Goal: Find contact information

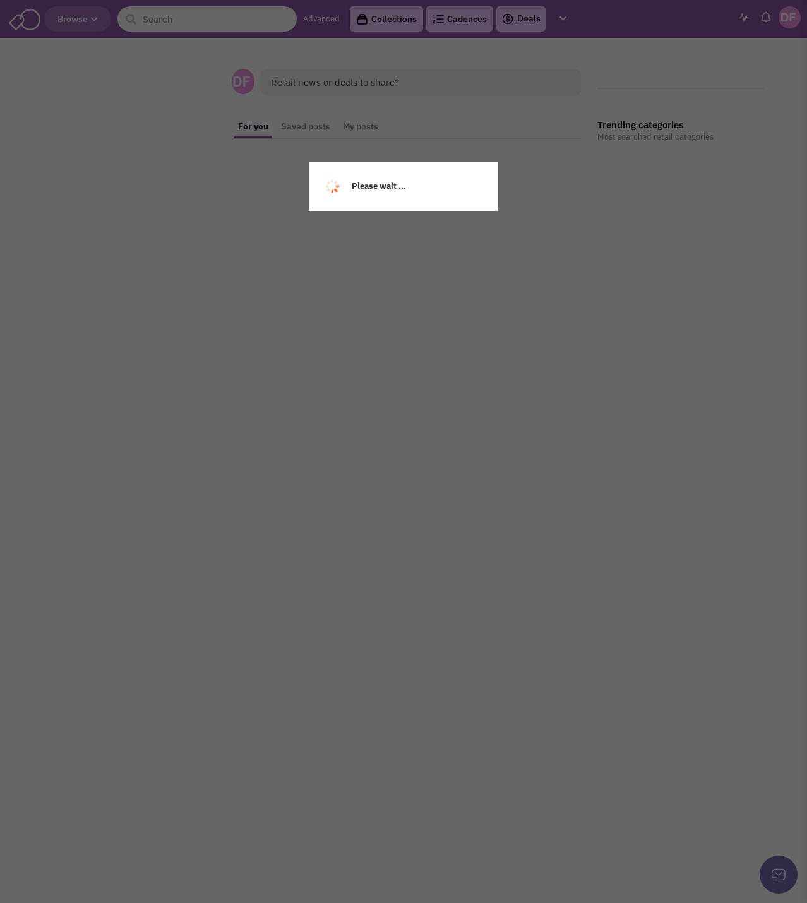
click at [178, 18] on input "text" at bounding box center [206, 18] width 179 height 25
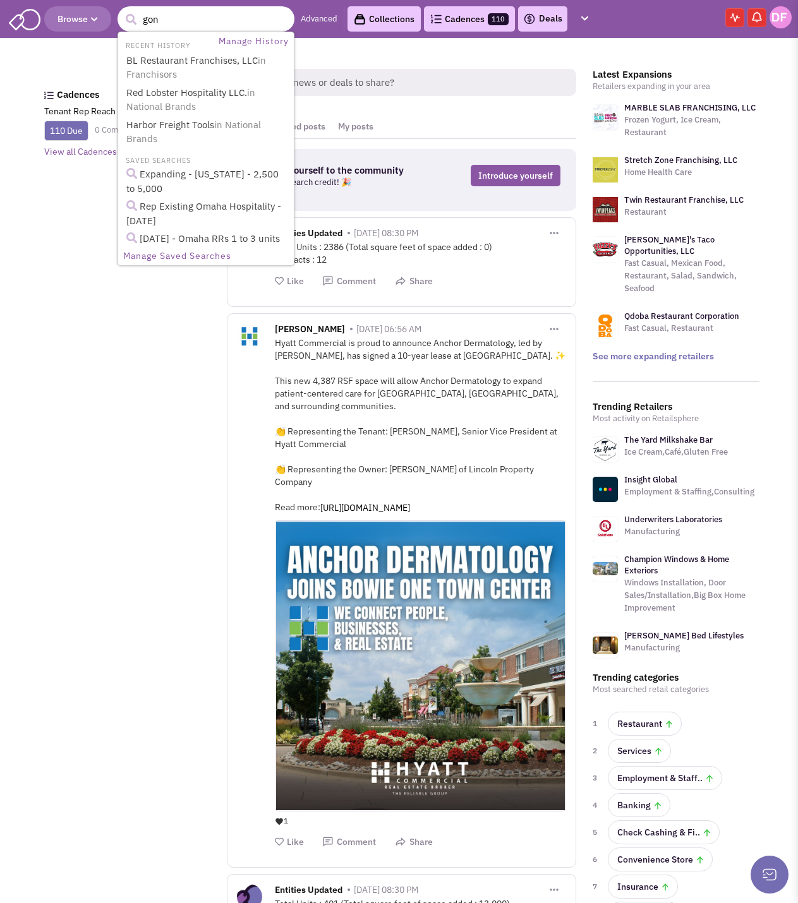
type input "gong"
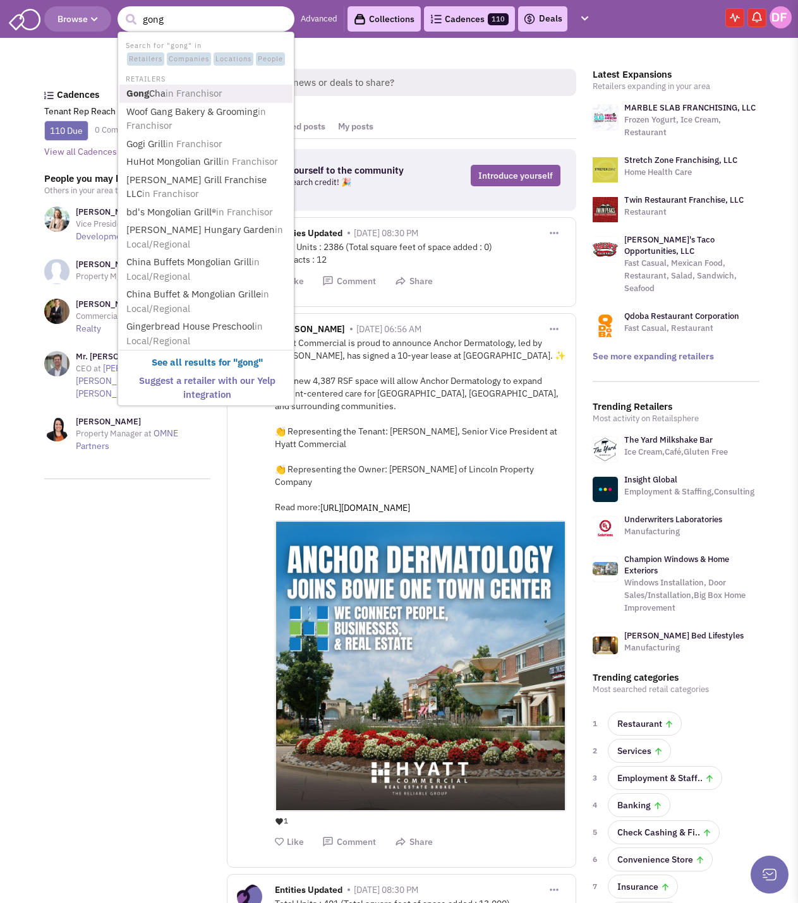
click at [141, 98] on b "Gong" at bounding box center [137, 93] width 23 height 12
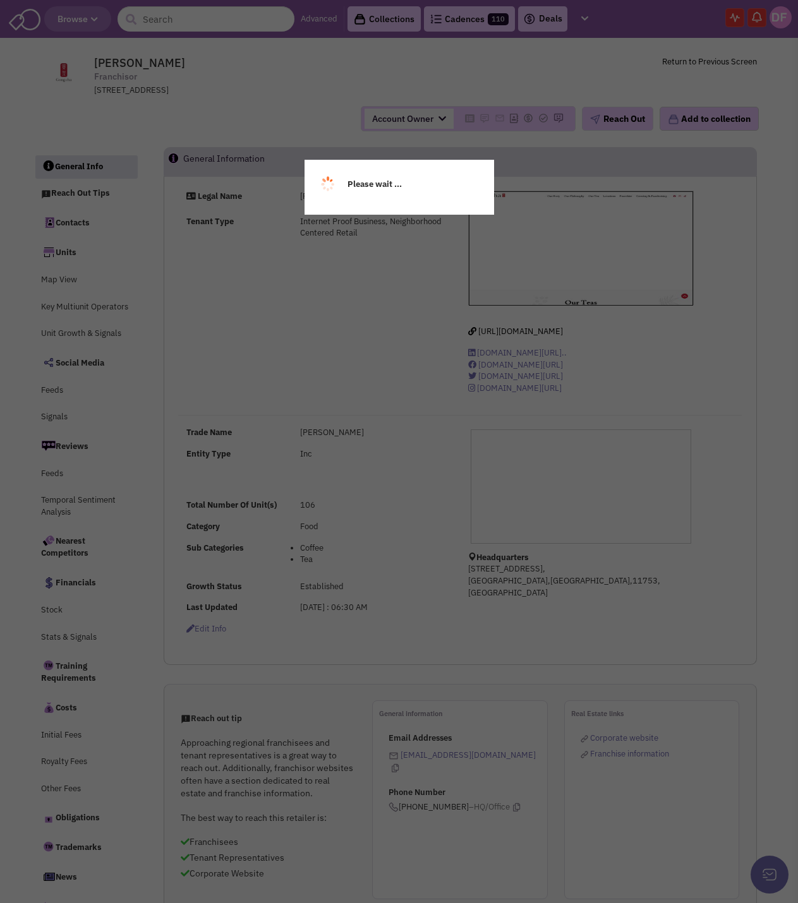
select select
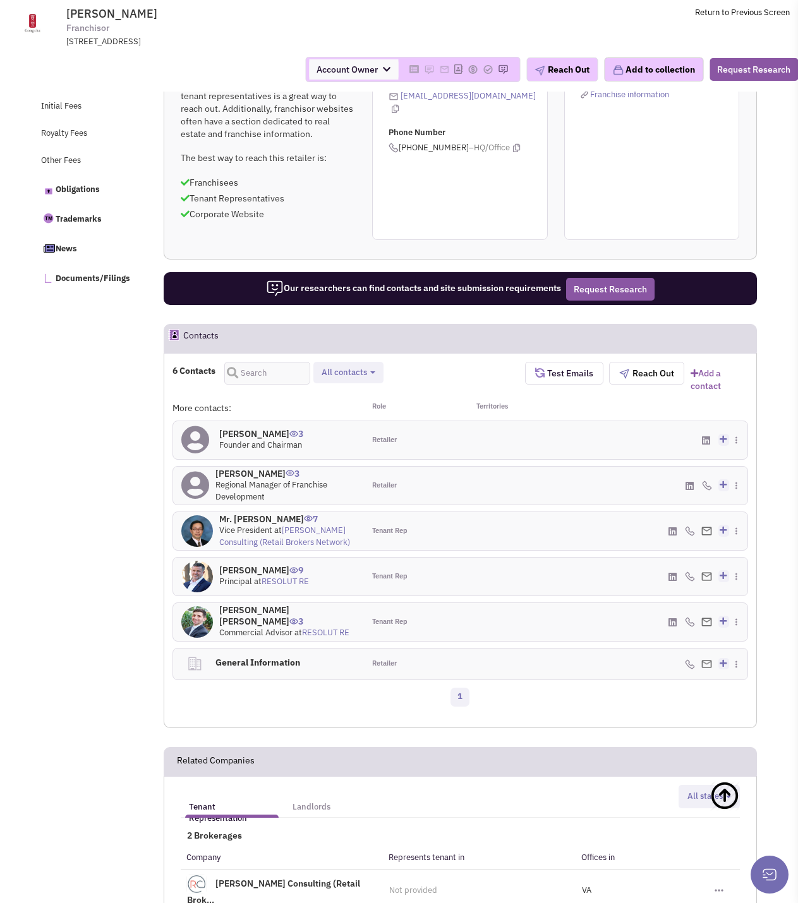
scroll to position [570, 0]
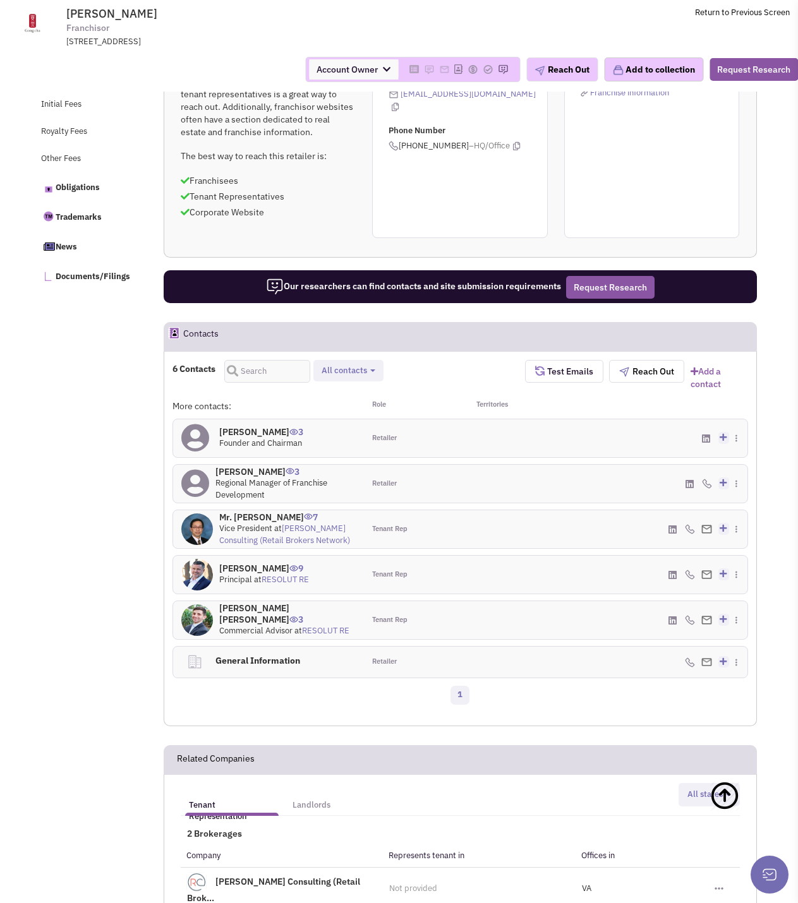
click at [284, 585] on link "RESOLUT RE" at bounding box center [284, 579] width 47 height 11
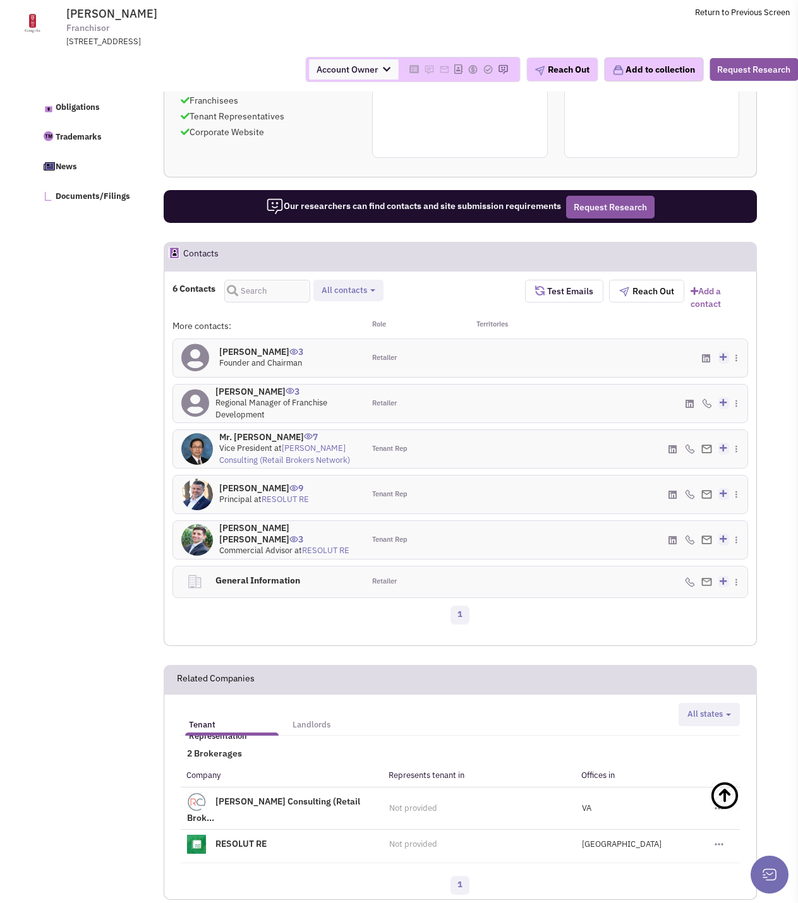
scroll to position [633, 0]
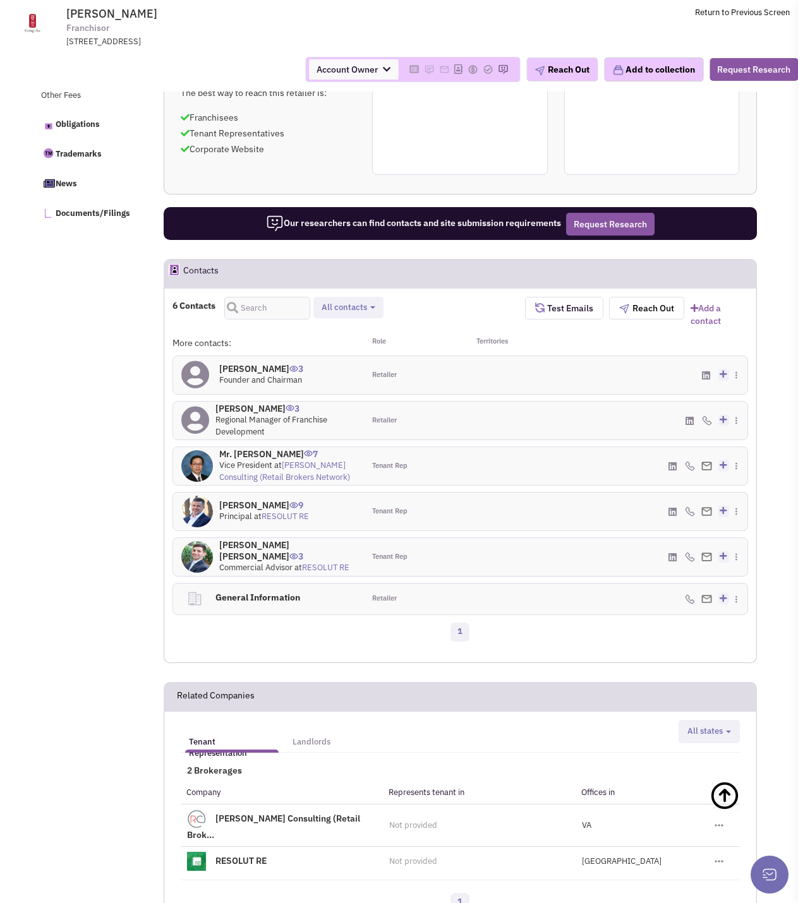
click at [245, 460] on h4 "Mr. Alan Tan 7" at bounding box center [287, 453] width 137 height 11
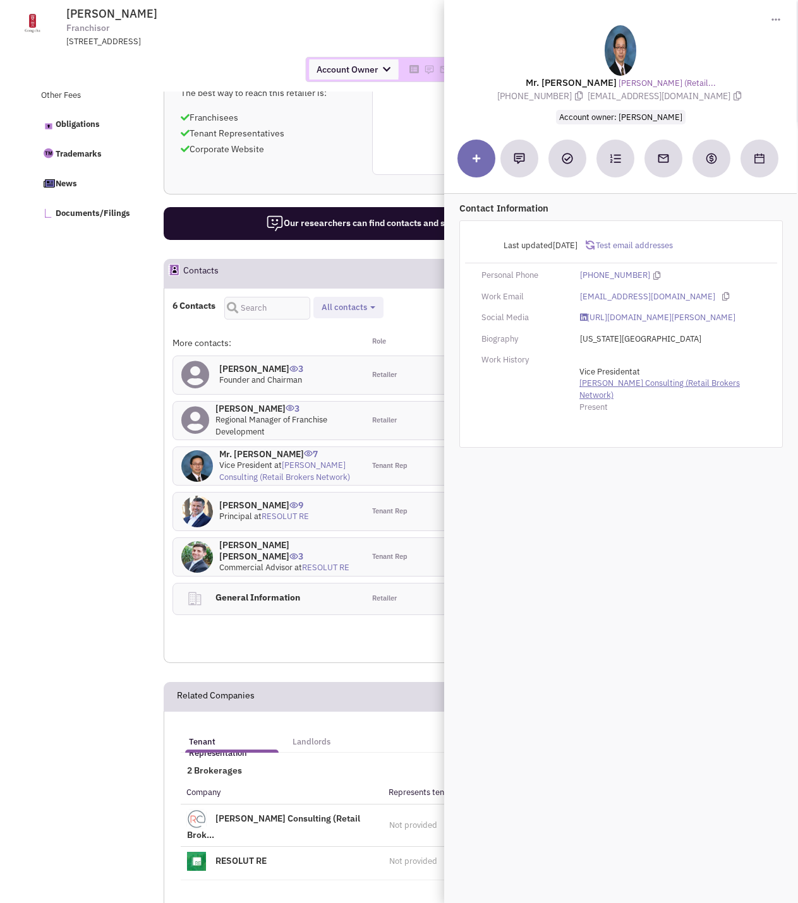
click at [665, 392] on link "Renaud Consulting (Retail Brokers Network)" at bounding box center [669, 389] width 181 height 23
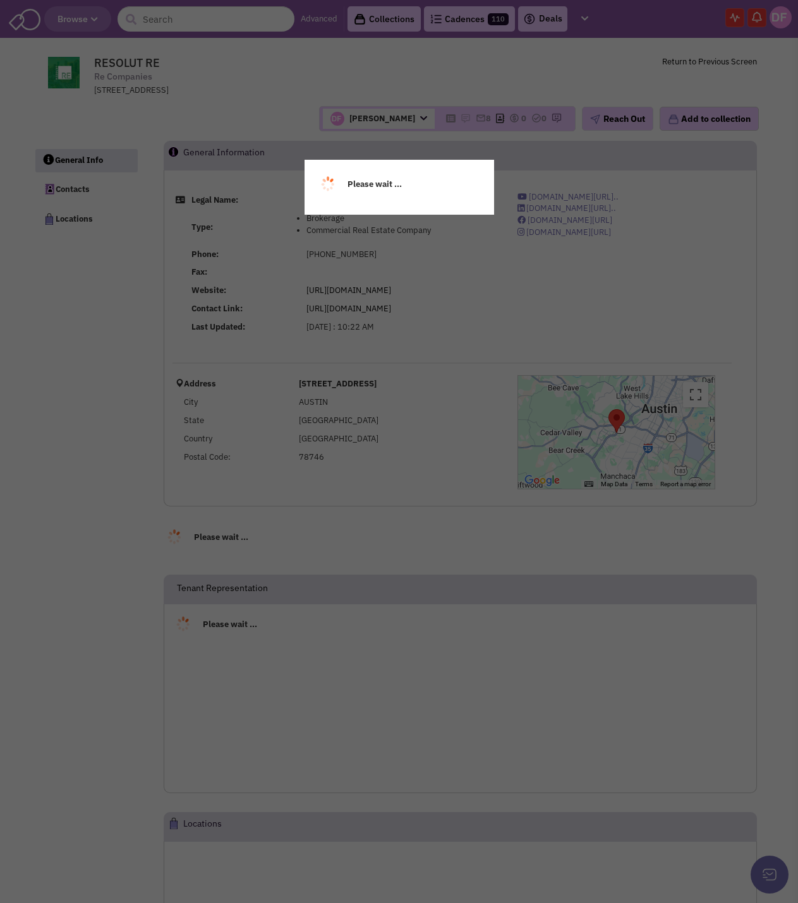
select select
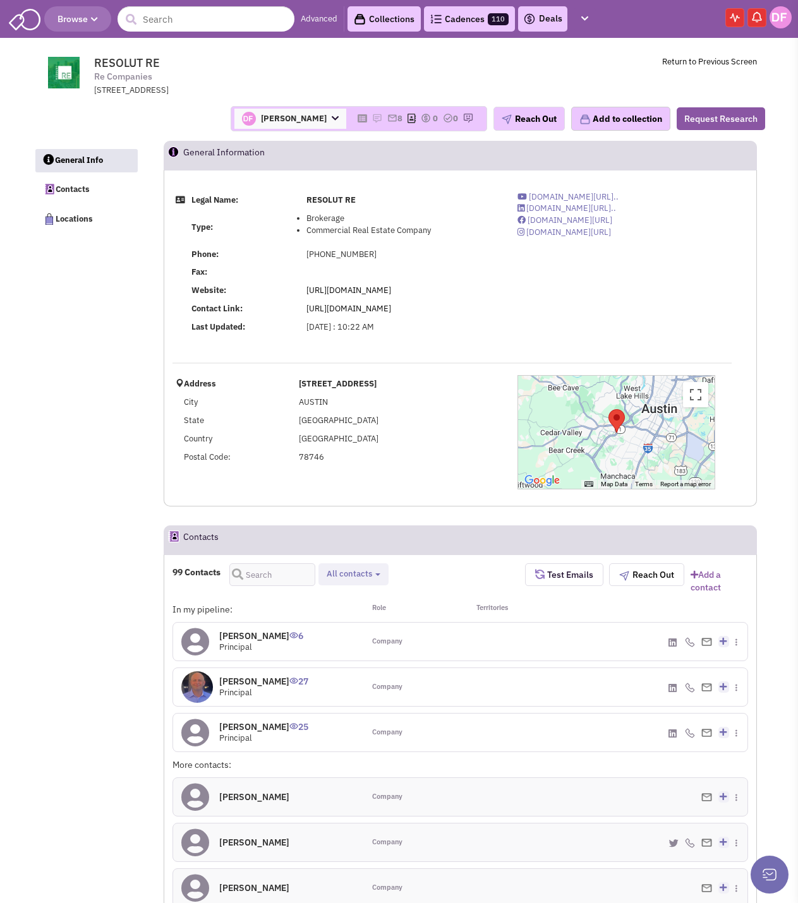
select select
click at [367, 291] on link "https://resolutre.com/" at bounding box center [348, 290] width 85 height 11
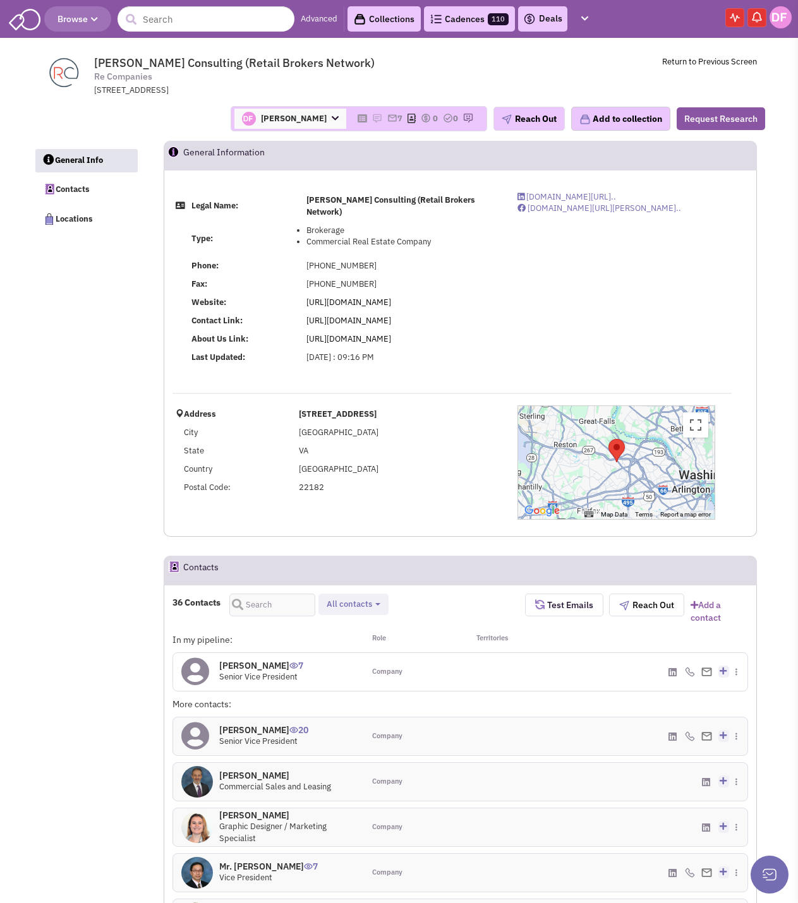
select select
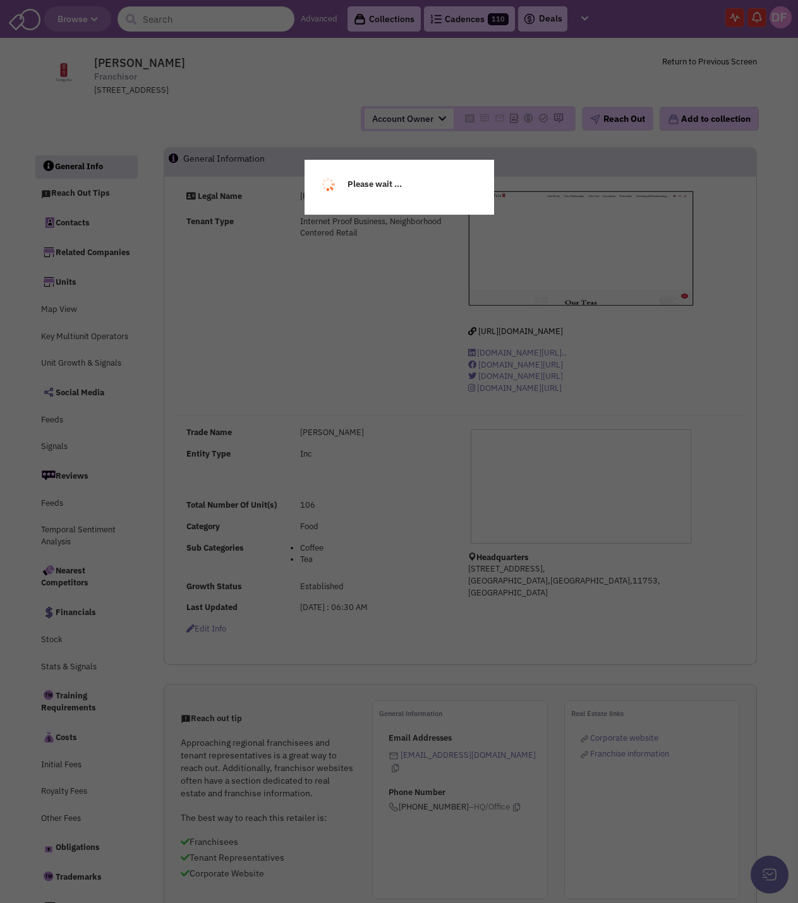
select select
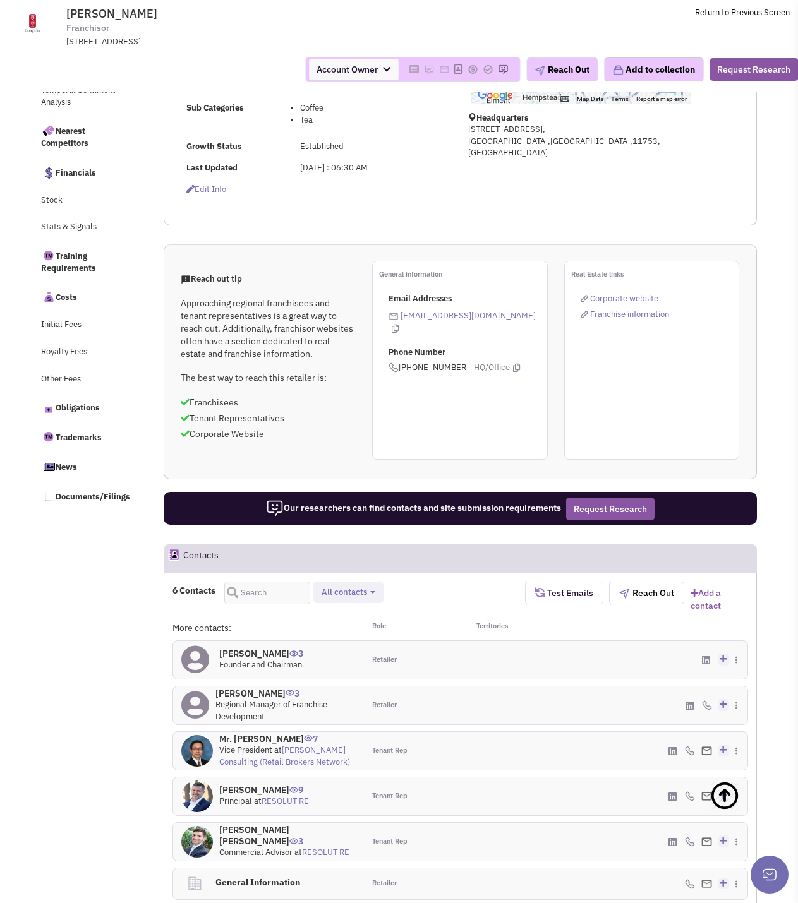
scroll to position [379, 0]
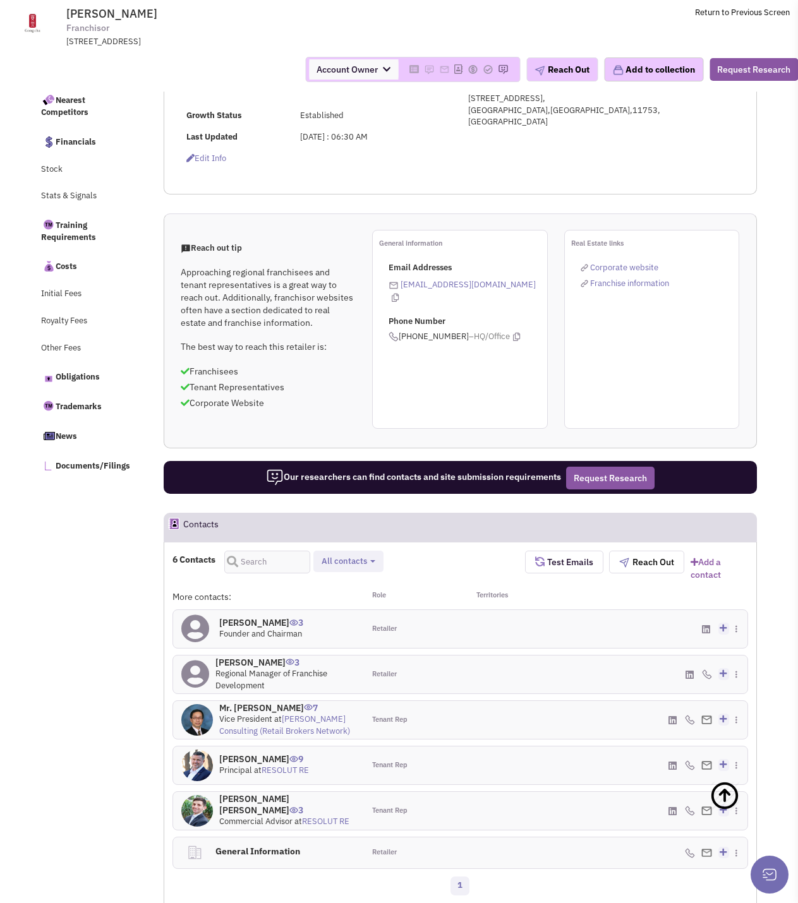
click at [269, 668] on h4 "Vinh Phuc Nguyen 3" at bounding box center [285, 662] width 141 height 11
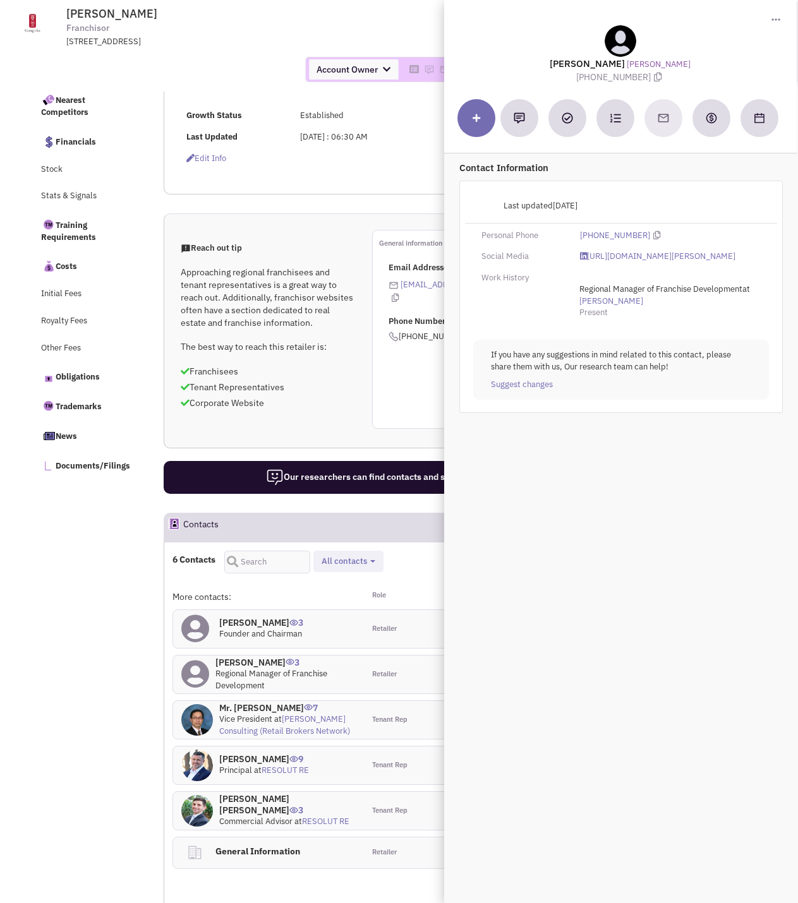
click at [361, 165] on div "Request Pending Edit Info" at bounding box center [314, 159] width 273 height 12
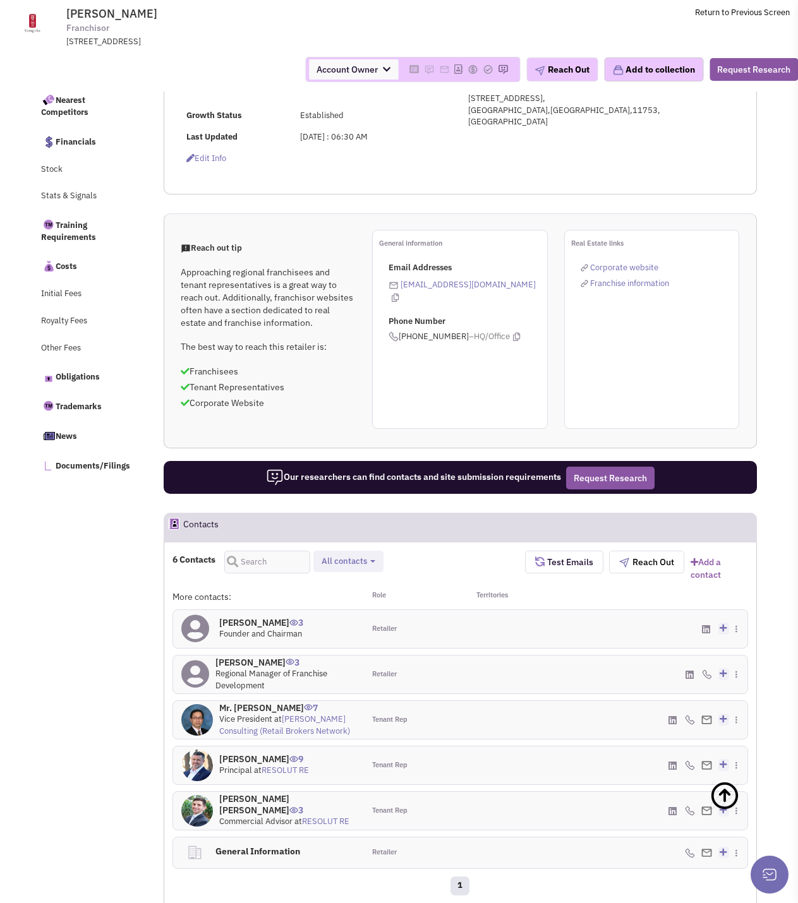
click at [458, 290] on link "inquiries@gongchausa.com" at bounding box center [467, 284] width 135 height 11
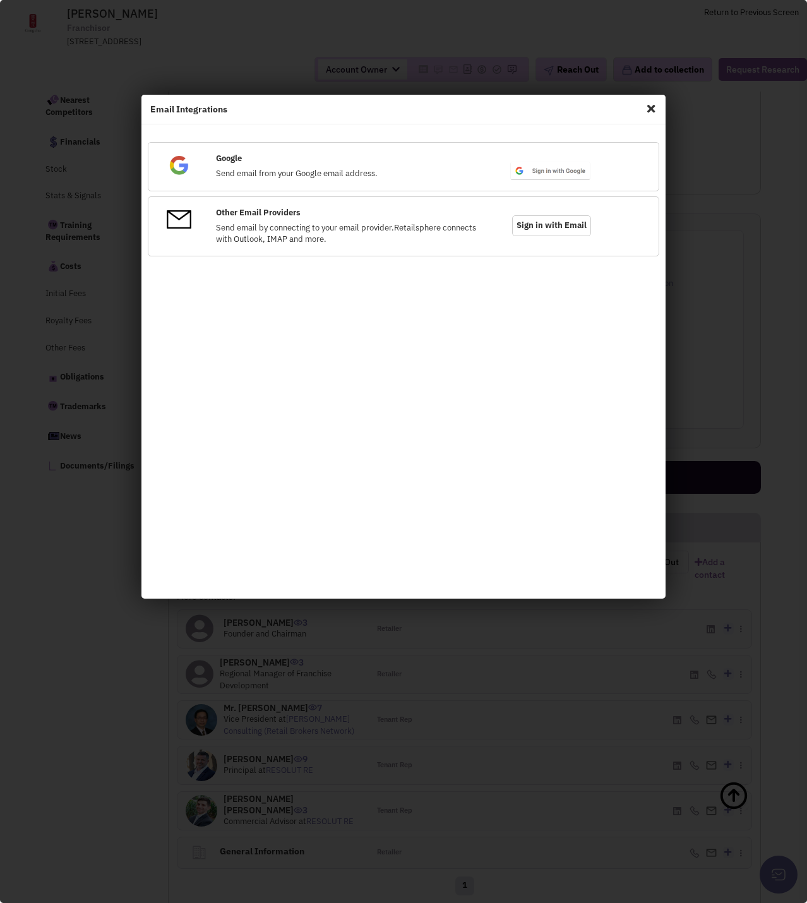
click at [654, 106] on span "Close" at bounding box center [651, 109] width 16 height 20
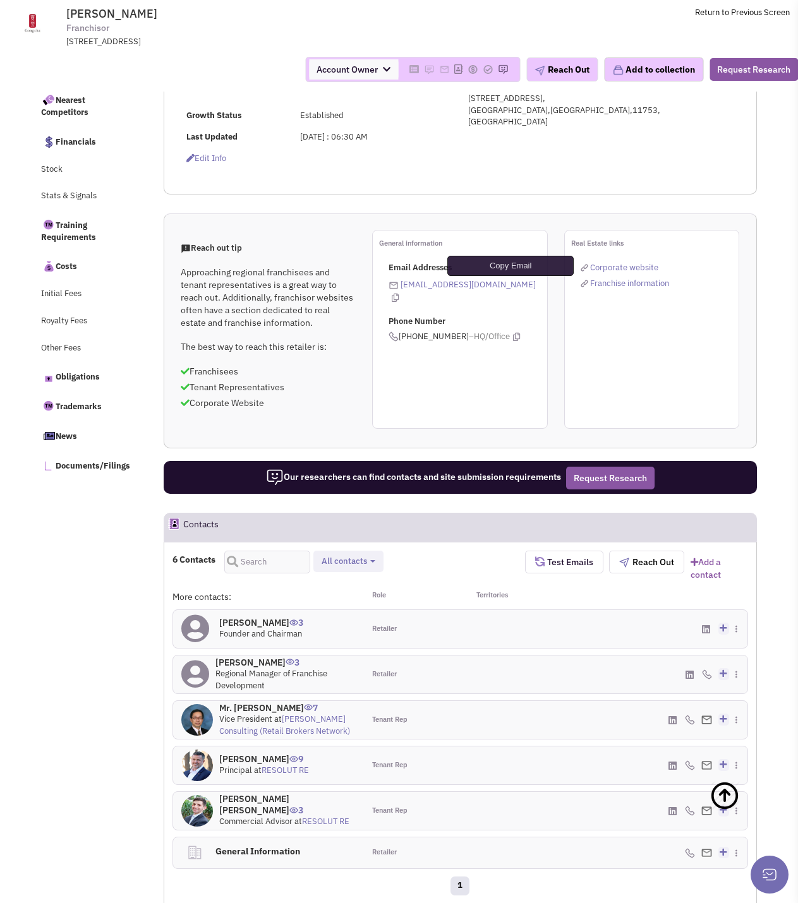
drag, startPoint x: 512, startPoint y: 296, endPoint x: 480, endPoint y: 349, distance: 62.3
click at [399, 299] on icon at bounding box center [395, 298] width 7 height 8
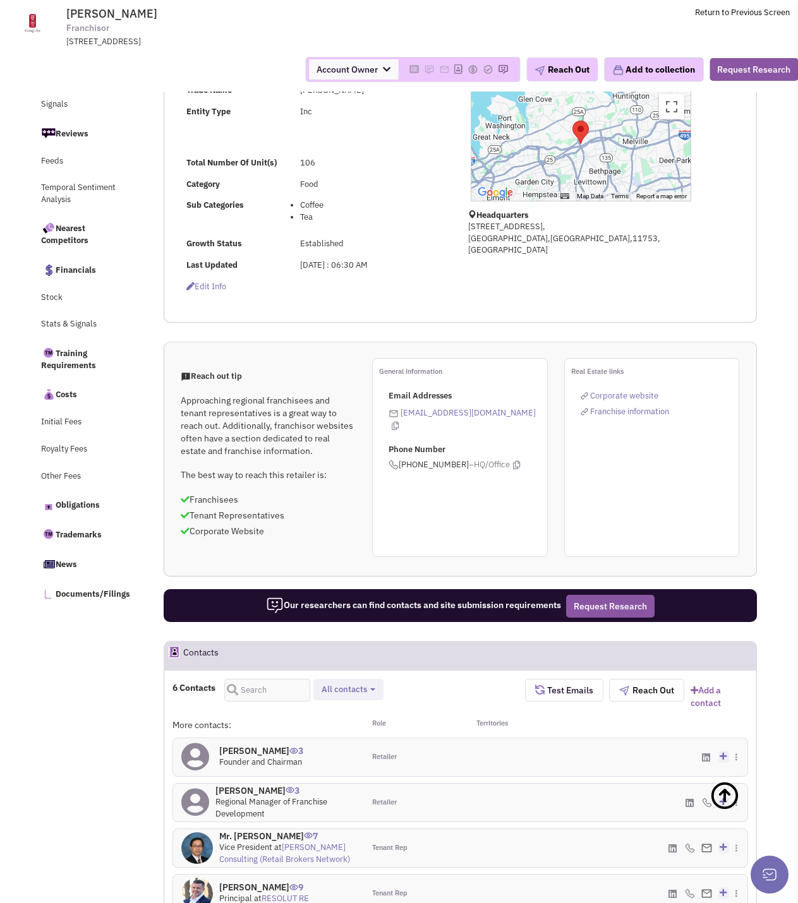
scroll to position [0, 0]
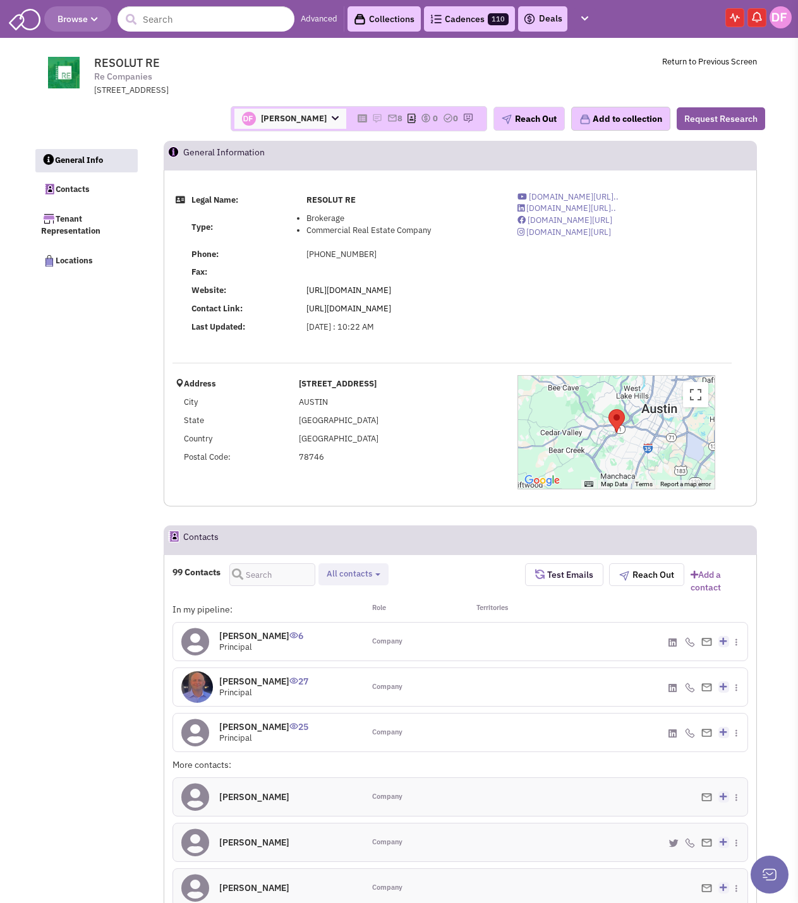
select select
